Goal: Task Accomplishment & Management: Manage account settings

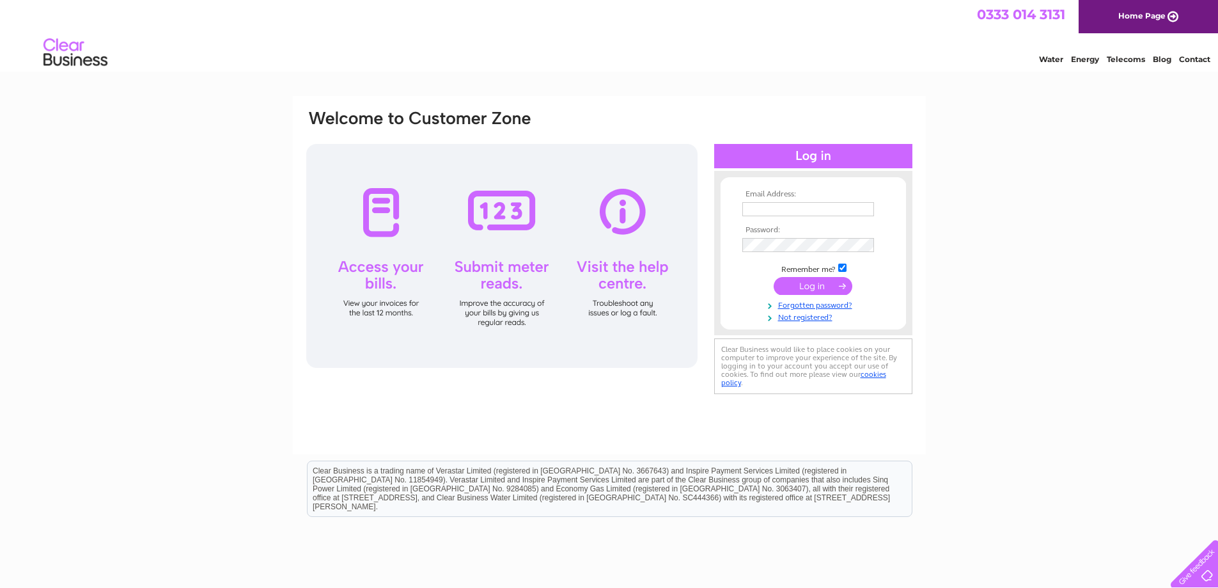
type input "accounts@jemacgregor.co.uk"
click at [810, 282] on input "submit" at bounding box center [813, 286] width 79 height 18
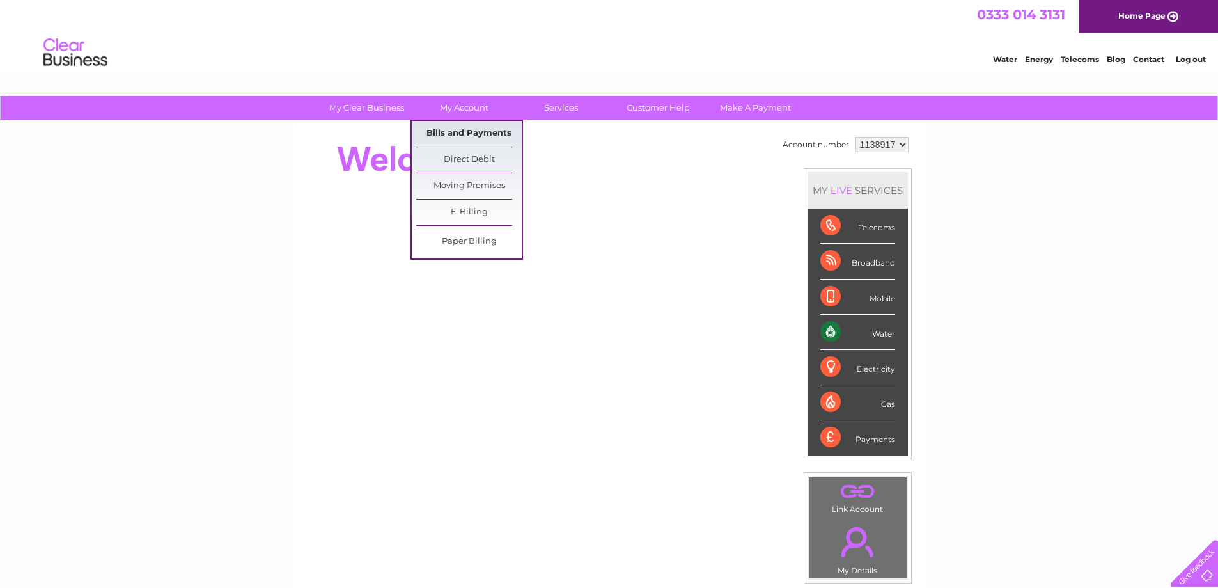
click at [468, 134] on link "Bills and Payments" at bounding box center [469, 134] width 106 height 26
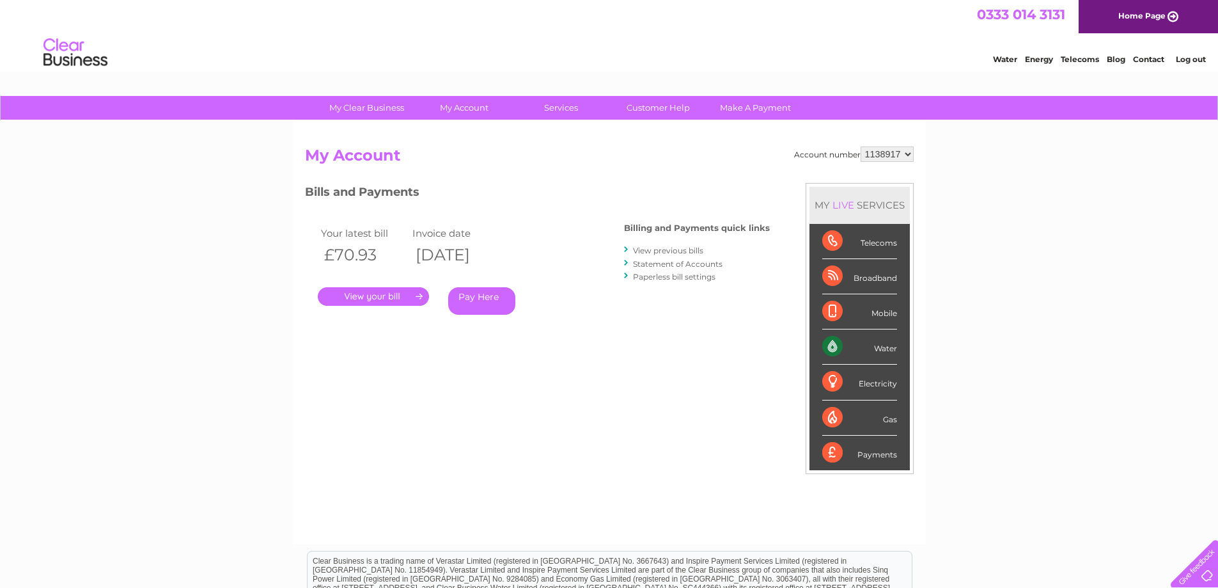
click at [379, 297] on link "." at bounding box center [373, 296] width 111 height 19
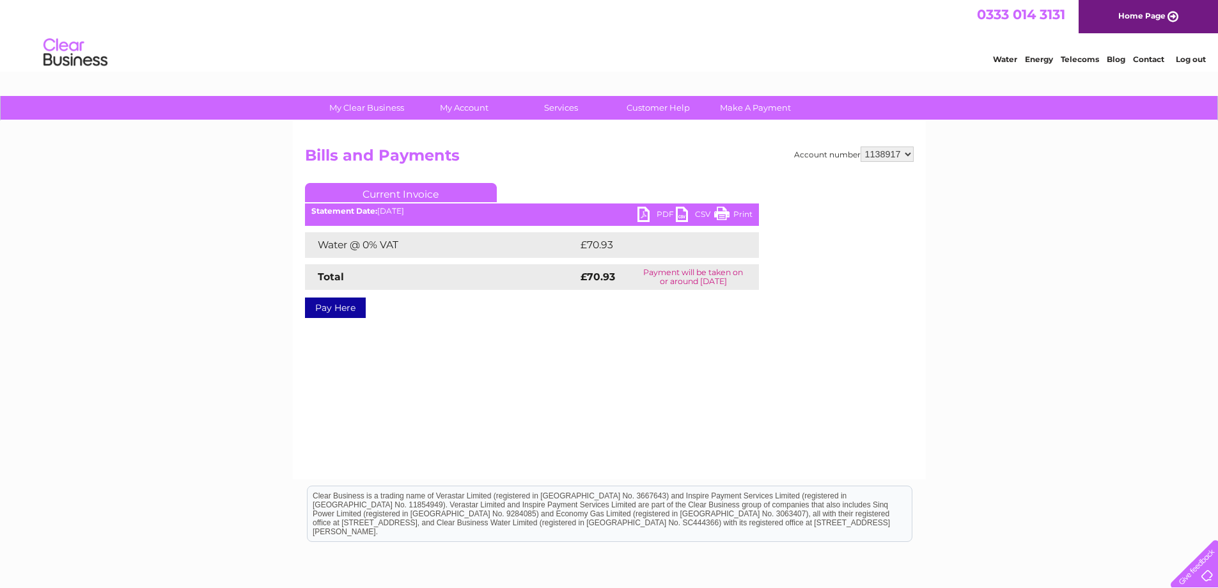
click at [659, 212] on link "PDF" at bounding box center [657, 216] width 38 height 19
click at [1196, 60] on link "Log out" at bounding box center [1191, 59] width 30 height 10
